Goal: Entertainment & Leisure: Consume media (video, audio)

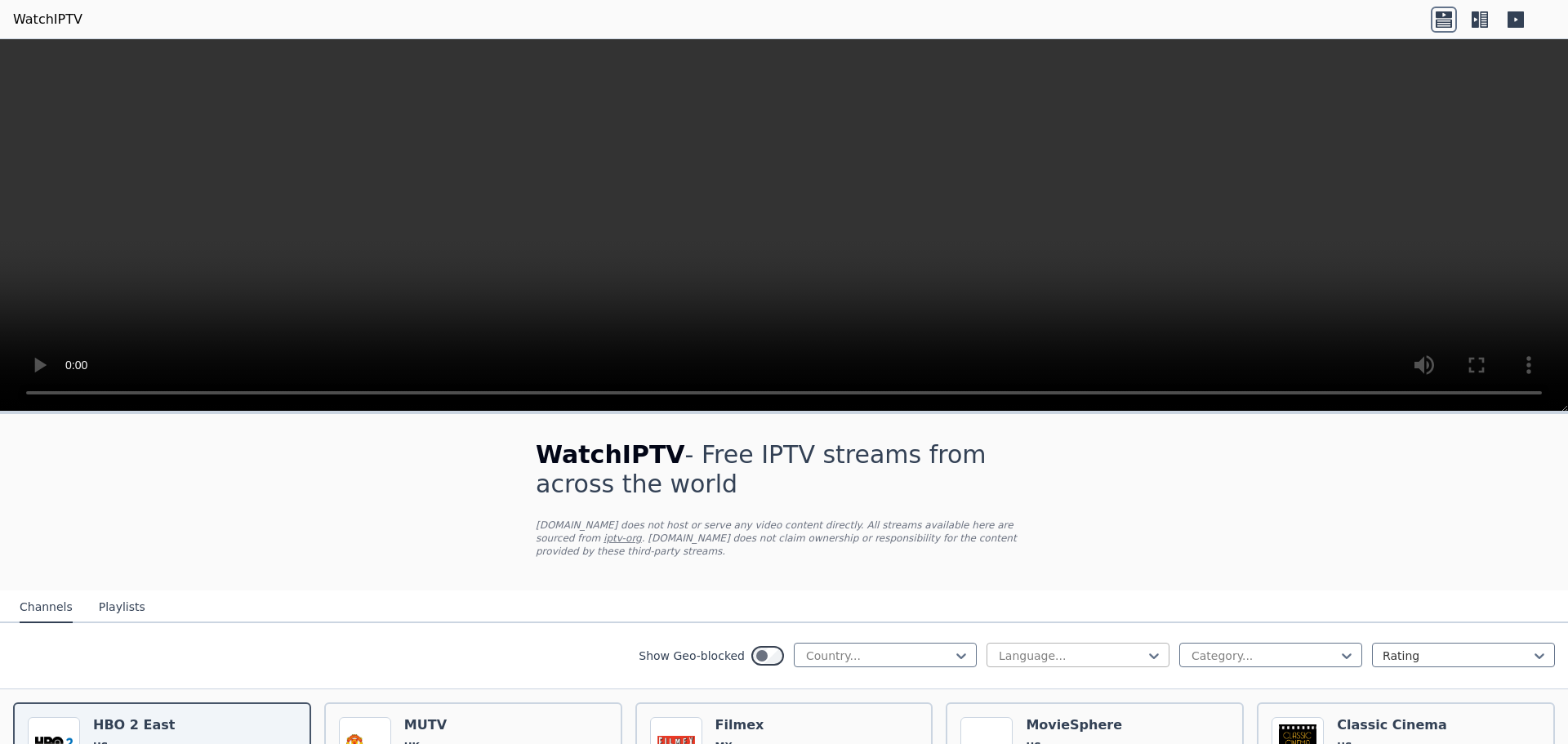
click at [1045, 648] on div at bounding box center [1071, 656] width 149 height 16
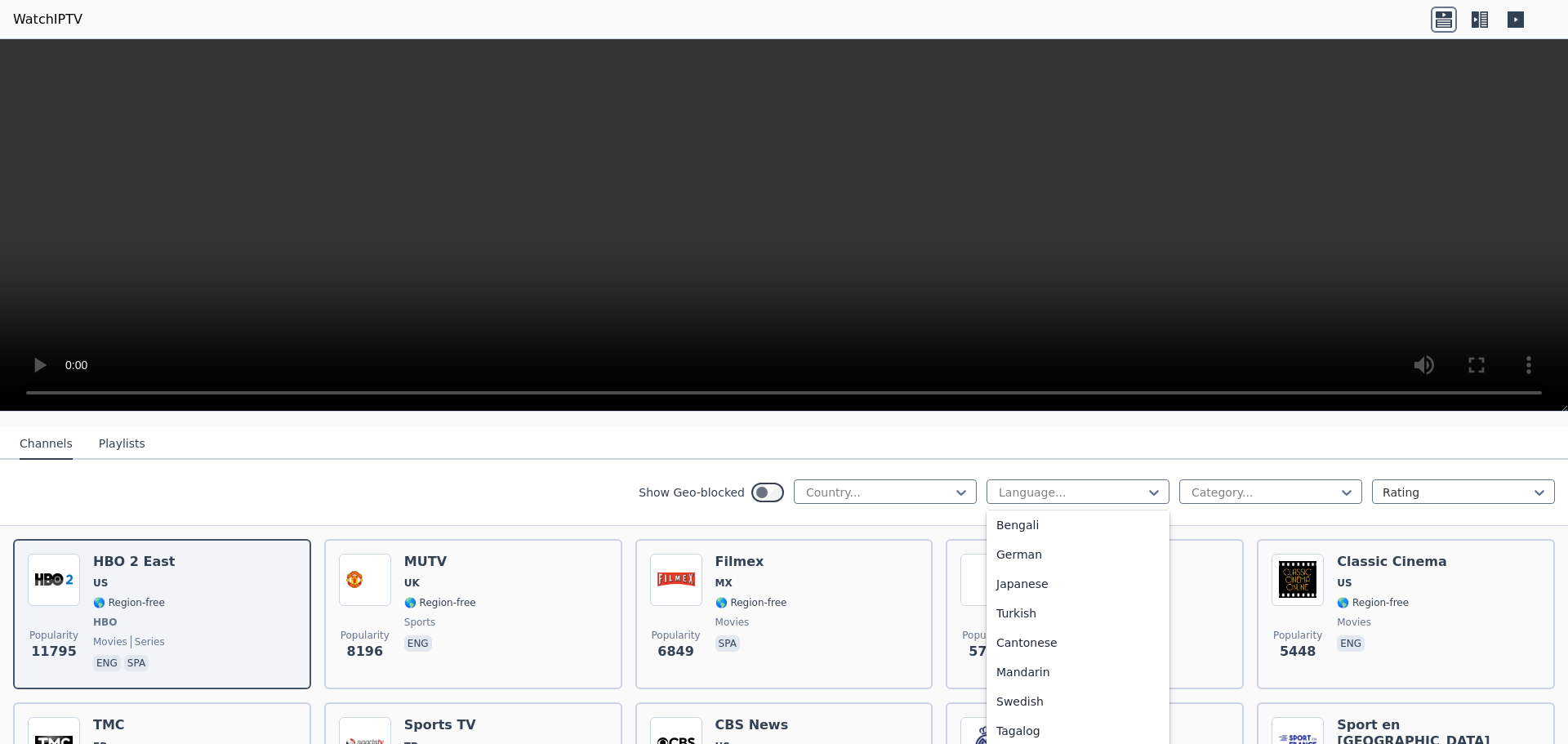
scroll to position [408, 0]
click at [878, 485] on div at bounding box center [879, 493] width 149 height 16
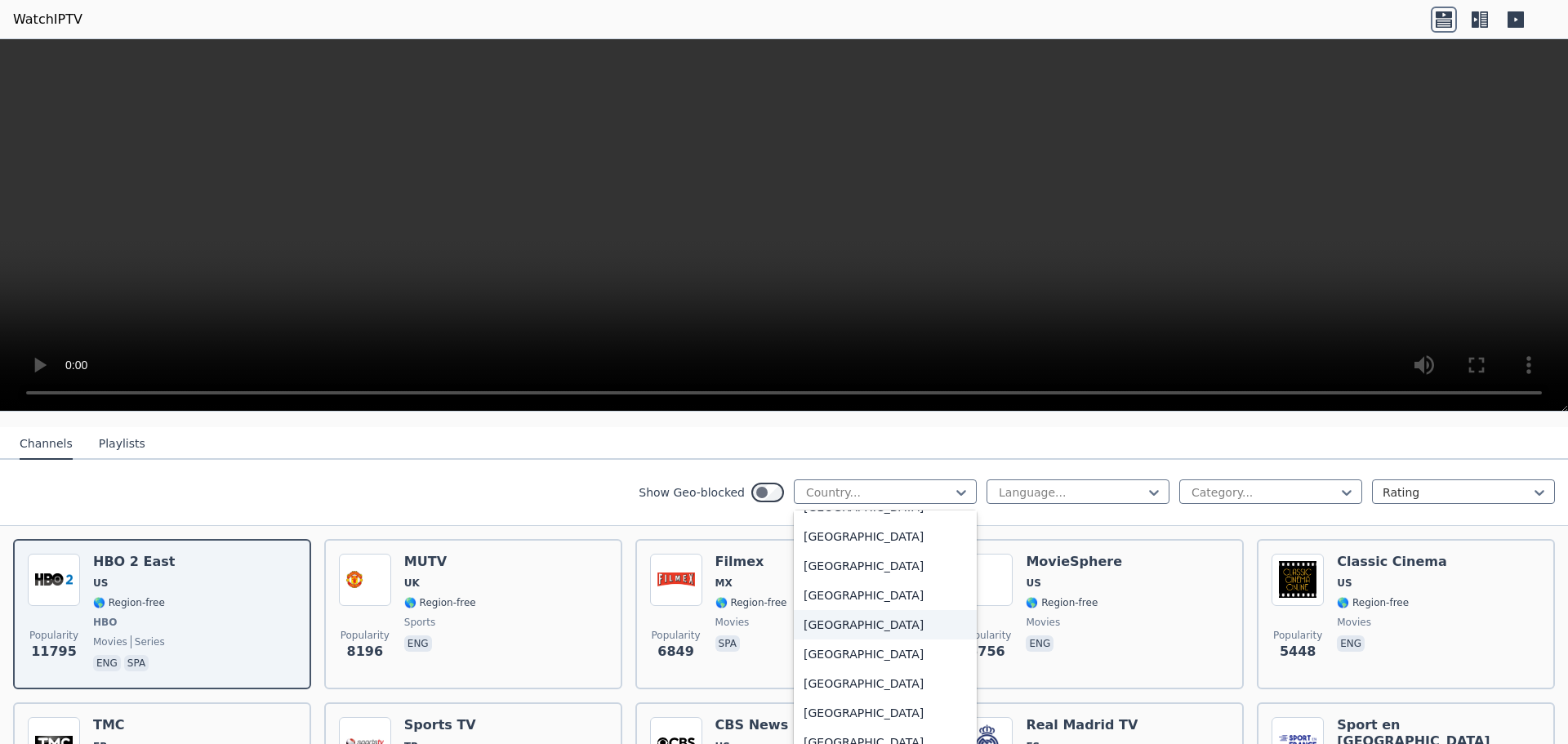
scroll to position [5389, 0]
click at [878, 609] on div "[GEOGRAPHIC_DATA]" at bounding box center [885, 622] width 183 height 30
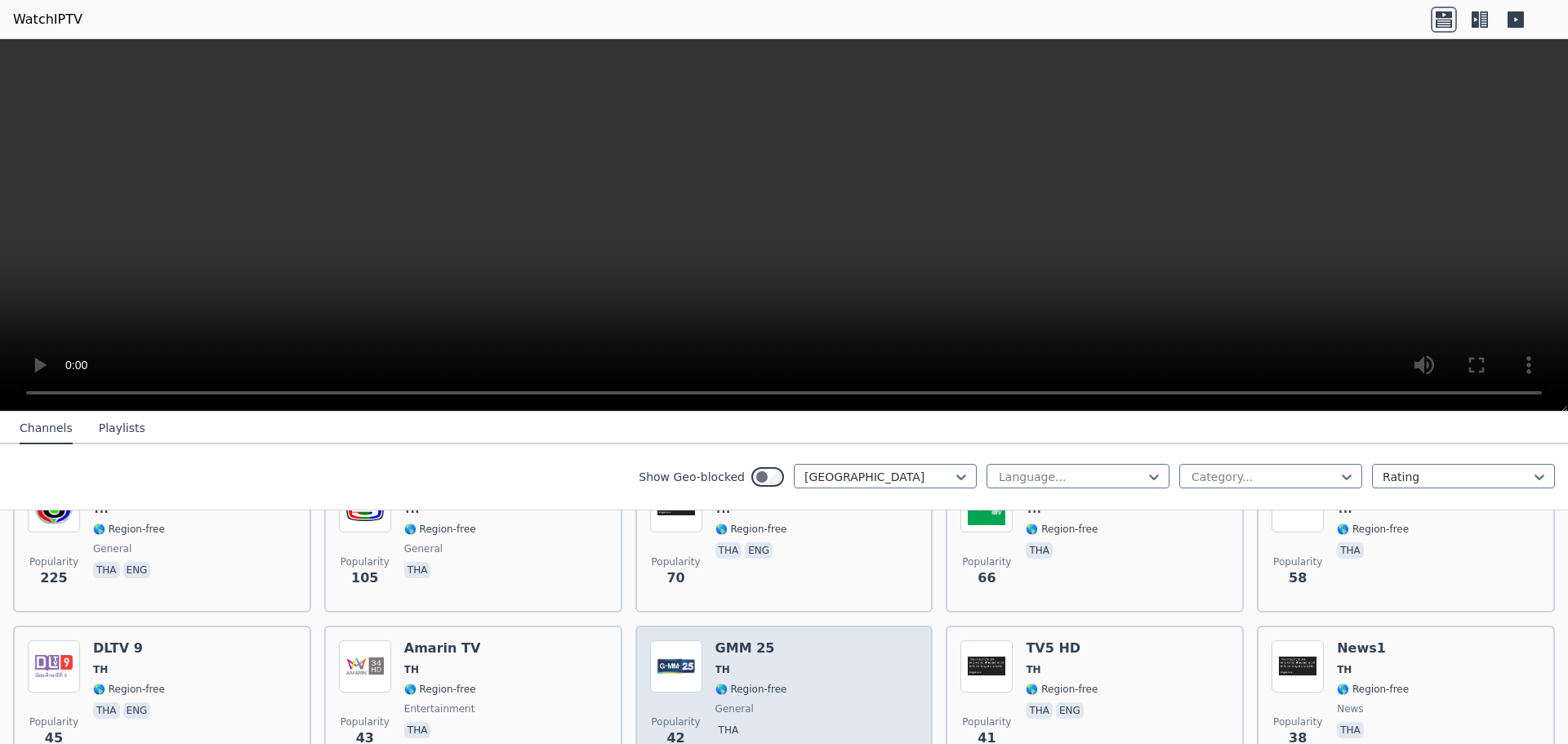
scroll to position [245, 0]
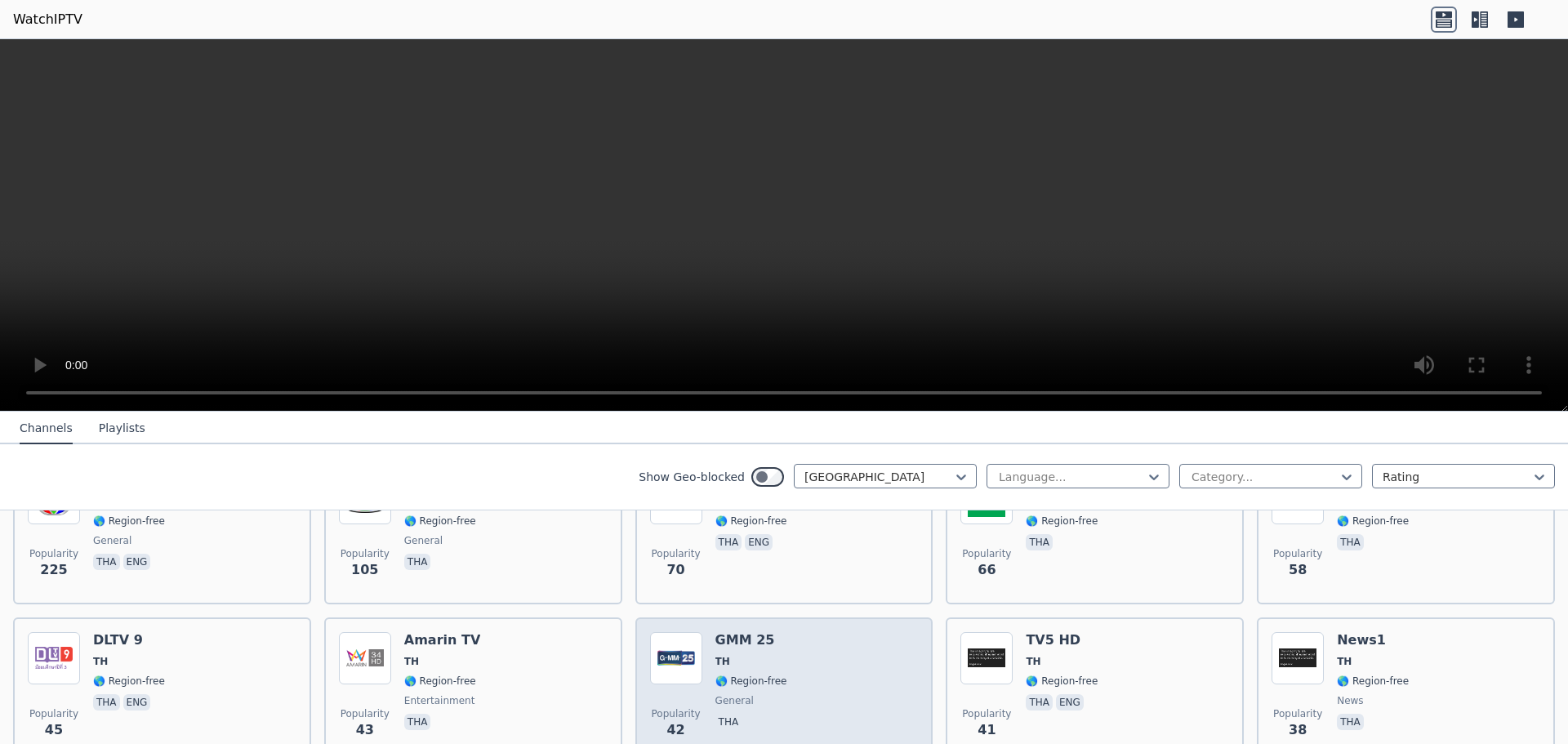
click at [828, 660] on div "Popularity 42 GMM 25 TH 🌎 Region-free general tha" at bounding box center [785, 691] width 269 height 118
click at [690, 641] on img at bounding box center [677, 658] width 52 height 52
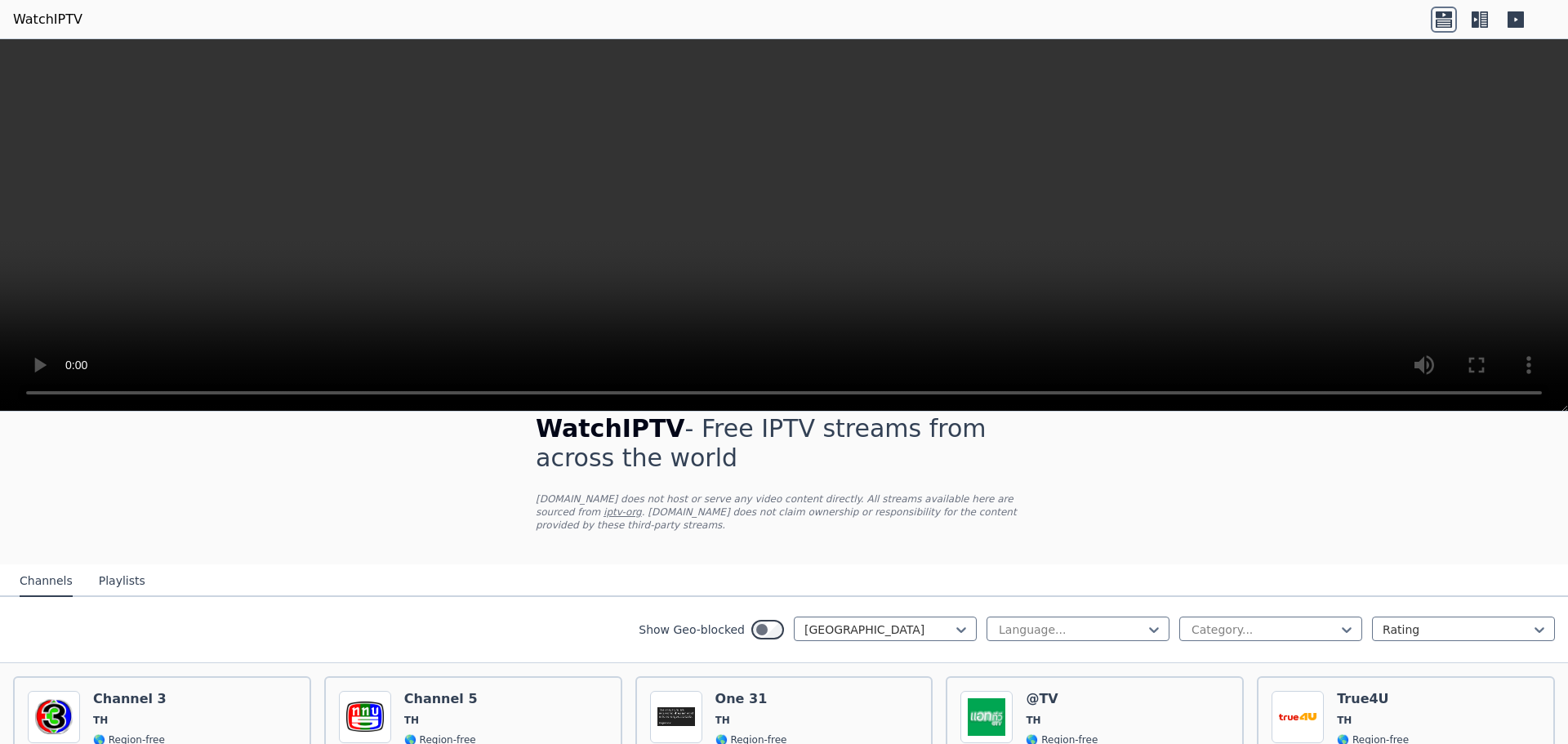
scroll to position [0, 0]
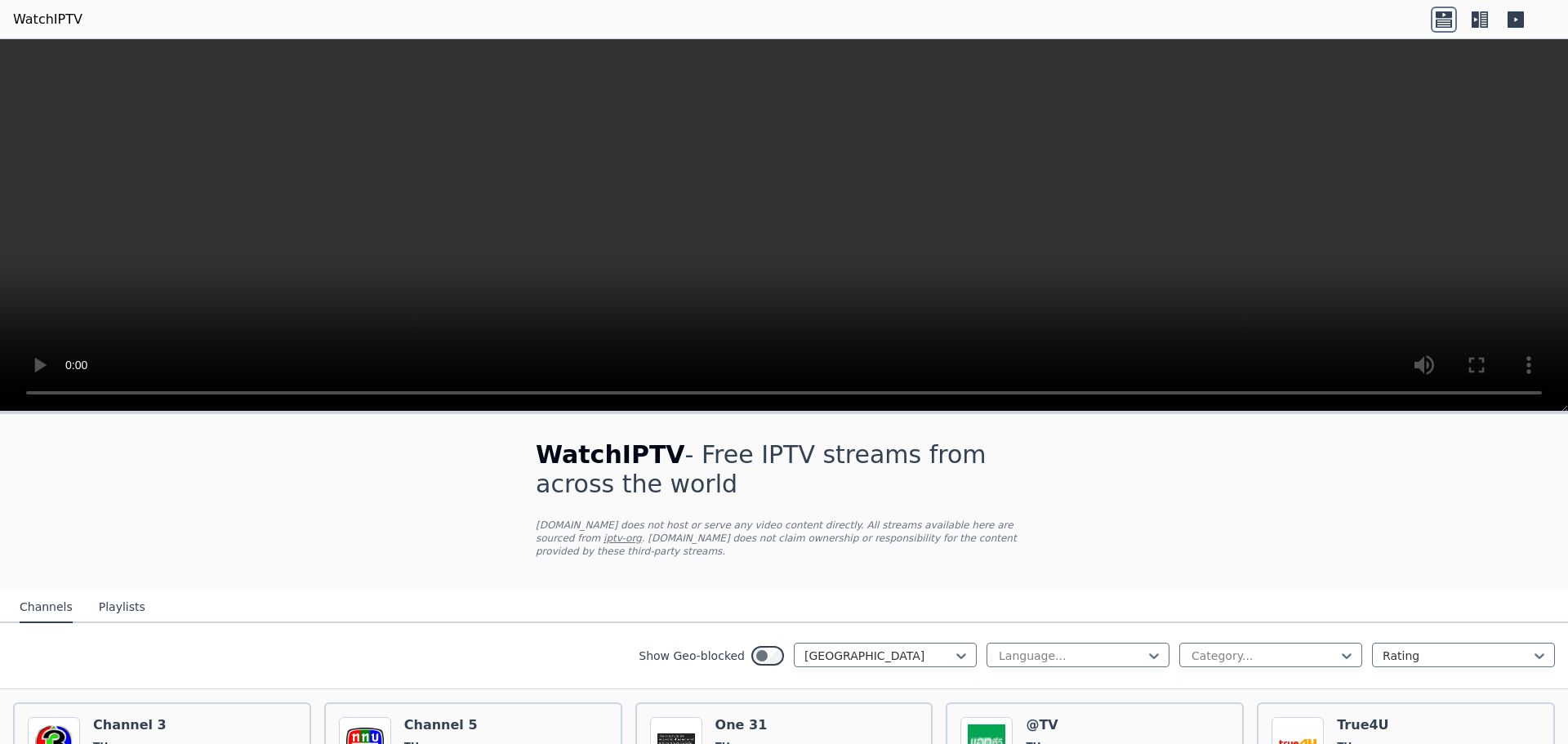
click at [109, 592] on button "Playlists" at bounding box center [123, 607] width 47 height 31
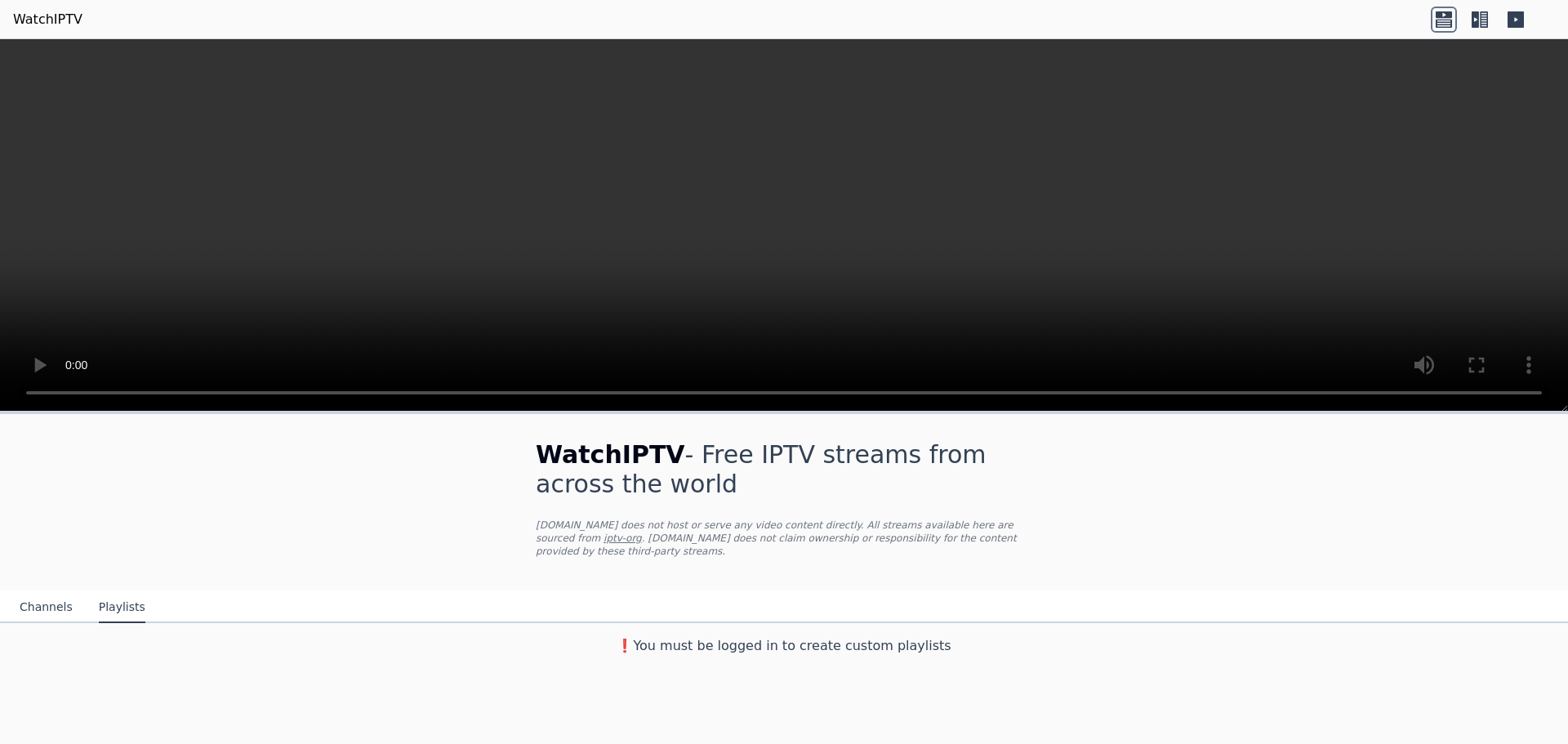
click at [46, 599] on button "Channels" at bounding box center [46, 607] width 53 height 31
